Goal: Transaction & Acquisition: Download file/media

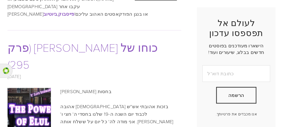
scroll to position [142, 0]
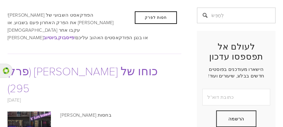
click at [80, 63] on font "כוחו של [PERSON_NAME] (פרק 295)" at bounding box center [83, 79] width 150 height 32
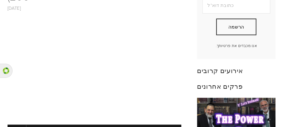
scroll to position [268, 0]
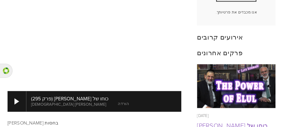
click at [118, 101] on font "הורדה" at bounding box center [123, 104] width 11 height 6
click at [130, 101] on font "הורדה" at bounding box center [135, 104] width 11 height 6
